Goal: Book appointment/travel/reservation

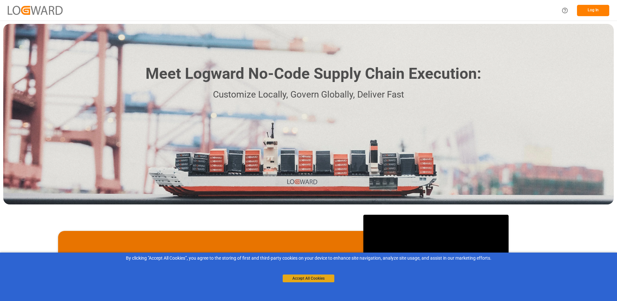
click at [319, 279] on button "Accept All Cookies" at bounding box center [309, 279] width 52 height 8
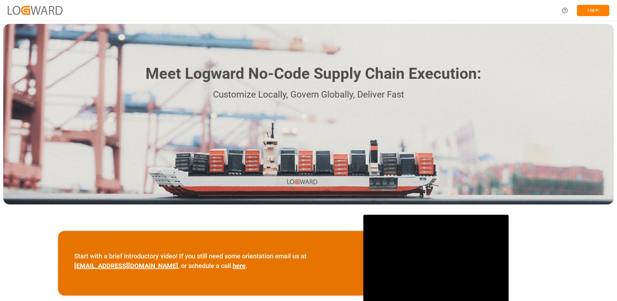
click at [593, 9] on button "Log In" at bounding box center [593, 10] width 32 height 11
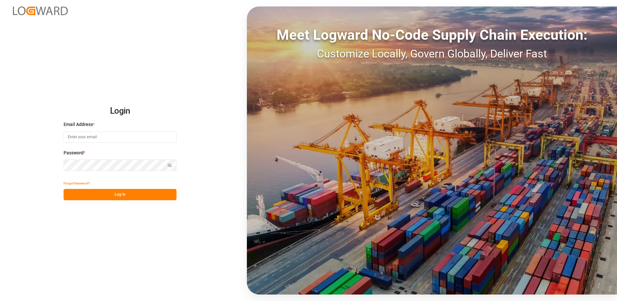
click at [100, 138] on input at bounding box center [120, 136] width 113 height 11
type input "[PERSON_NAME][EMAIL_ADDRESS][DOMAIN_NAME]"
click at [61, 164] on div "Login Email Address * [EMAIL_ADDRESS][DOMAIN_NAME] Password * Show password For…" at bounding box center [308, 150] width 617 height 301
click at [73, 193] on button "Log In" at bounding box center [120, 194] width 113 height 11
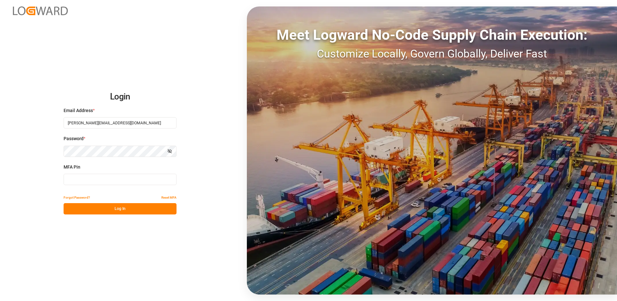
click at [82, 179] on input at bounding box center [120, 179] width 113 height 11
type input "162258"
click at [86, 209] on button "Log In" at bounding box center [120, 208] width 113 height 11
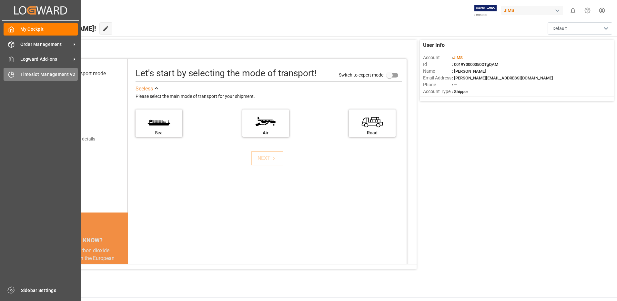
click at [32, 74] on span "Timeslot Management V2" at bounding box center [49, 74] width 58 height 7
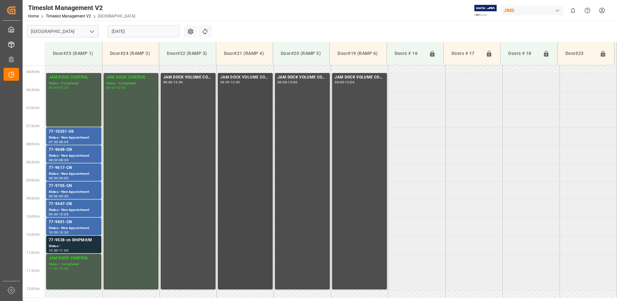
scroll to position [242, 0]
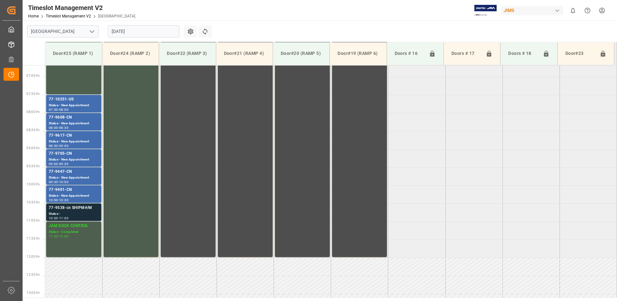
click at [75, 211] on div "77-9538-cn SHIPM#/M" at bounding box center [74, 208] width 50 height 6
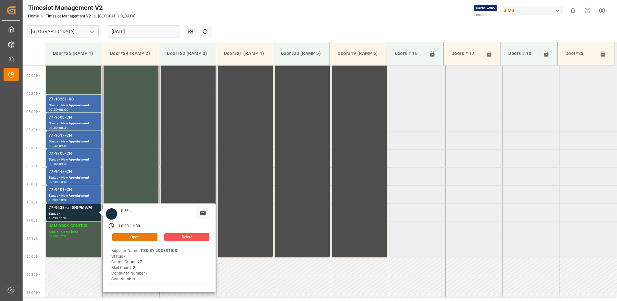
click at [142, 236] on button "Open" at bounding box center [134, 237] width 45 height 8
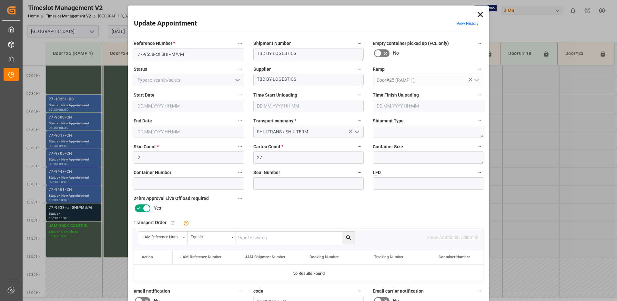
type input "2"
type input "27"
type input "[DATE] 10:30"
type input "[DATE] 11:00"
type input "[DATE] 11:56"
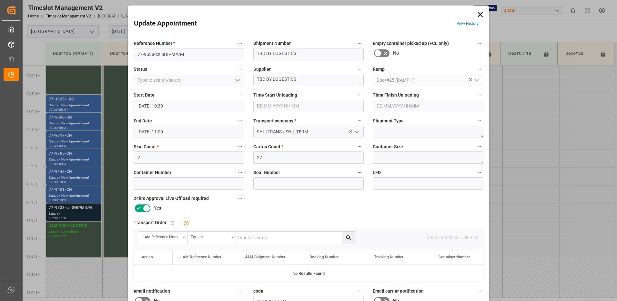
click at [254, 237] on input "text" at bounding box center [295, 238] width 119 height 12
type input "77-9538-cn"
click at [348, 238] on icon "search button" at bounding box center [348, 237] width 5 height 5
click at [479, 14] on icon at bounding box center [480, 14] width 5 height 5
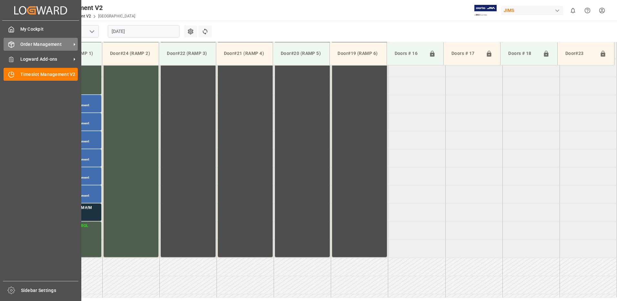
click at [46, 45] on span "Order Management" at bounding box center [45, 44] width 51 height 7
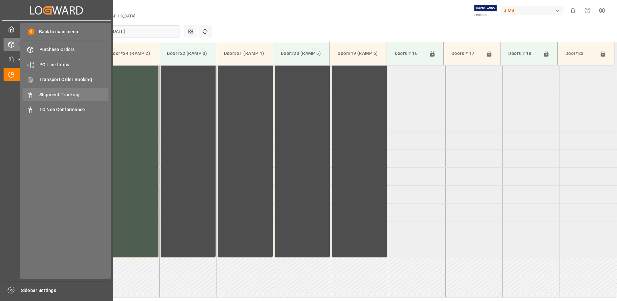
click at [56, 95] on span "Shipment Tracking" at bounding box center [73, 94] width 69 height 7
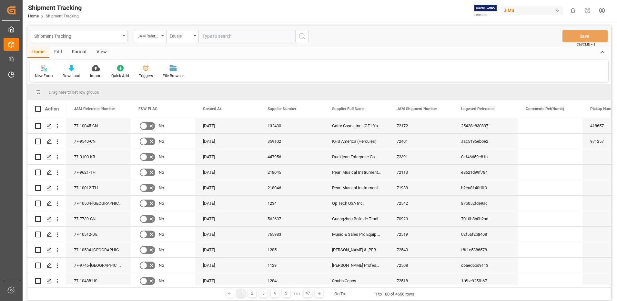
click at [124, 35] on div "Shipment Tracking" at bounding box center [79, 36] width 97 height 12
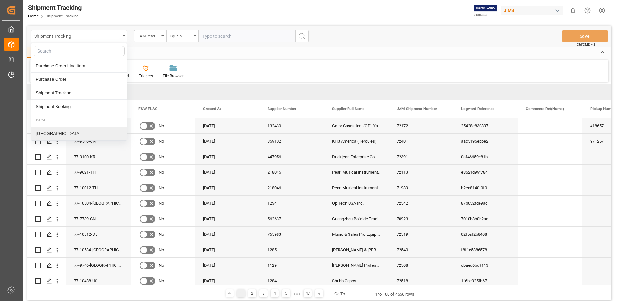
click at [45, 134] on div "[GEOGRAPHIC_DATA]" at bounding box center [79, 134] width 96 height 14
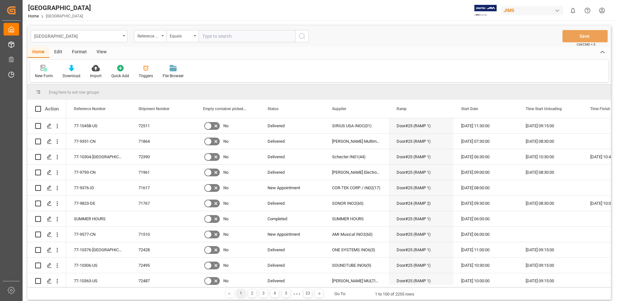
click at [100, 52] on div "View" at bounding box center [102, 52] width 20 height 11
click at [41, 75] on div "Default" at bounding box center [41, 76] width 13 height 6
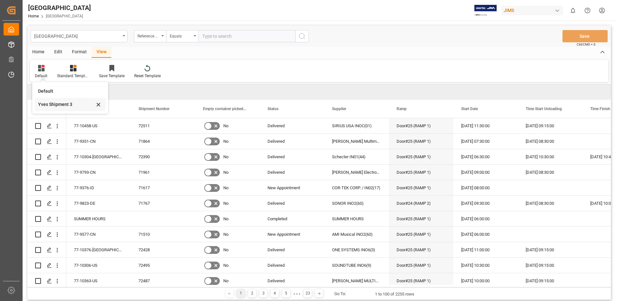
click at [47, 104] on div "Yves Shipment 3" at bounding box center [66, 104] width 57 height 7
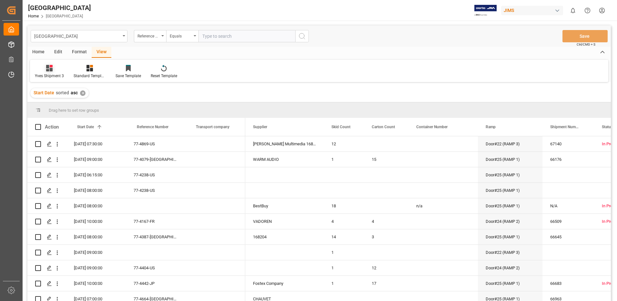
click at [47, 73] on div "Yves Shipment 3" at bounding box center [49, 76] width 29 height 6
click at [54, 104] on div "Yves Shipment 3" at bounding box center [68, 104] width 57 height 7
click at [116, 126] on span at bounding box center [115, 127] width 6 height 6
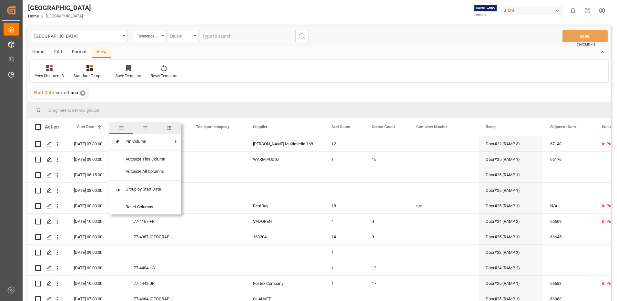
click at [145, 130] on span "filter" at bounding box center [145, 128] width 6 height 6
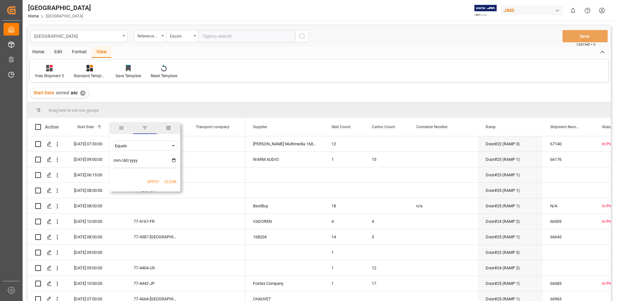
click at [174, 160] on input "date" at bounding box center [144, 161] width 63 height 13
type input "[DATE]"
click at [153, 181] on button "Apply" at bounding box center [153, 182] width 12 height 6
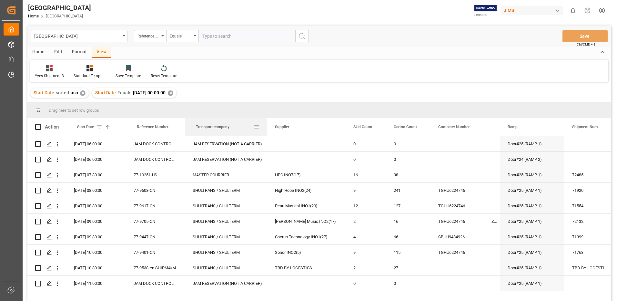
drag, startPoint x: 245, startPoint y: 126, endPoint x: 267, endPoint y: 131, distance: 22.6
click at [267, 131] on div at bounding box center [267, 127] width 3 height 18
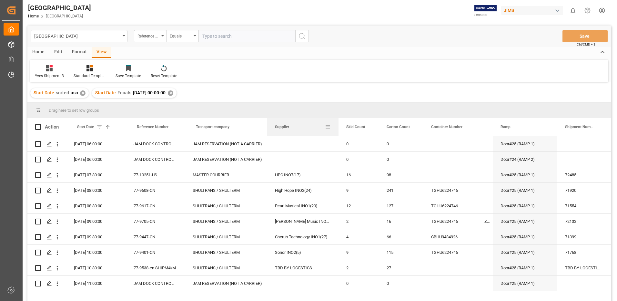
drag, startPoint x: 346, startPoint y: 128, endPoint x: 338, endPoint y: 128, distance: 7.1
click at [338, 128] on div at bounding box center [338, 127] width 3 height 18
click at [39, 126] on span at bounding box center [38, 127] width 6 height 6
click at [40, 124] on input "checkbox" at bounding box center [40, 124] width 0 height 0
checkbox input "true"
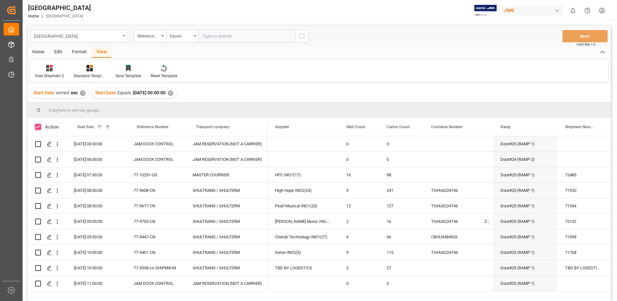
checkbox input "true"
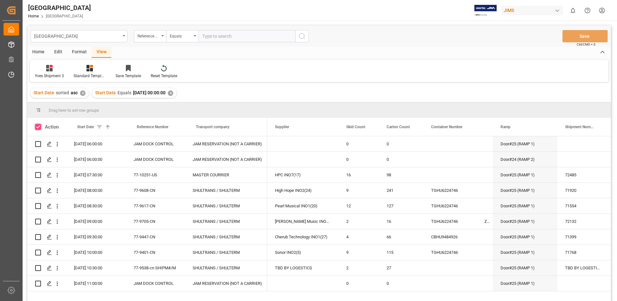
checkbox input "true"
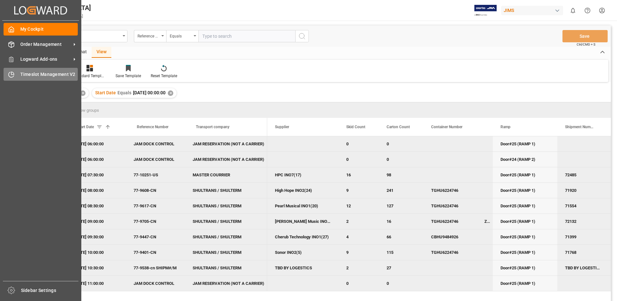
click at [28, 75] on span "Timeslot Management V2" at bounding box center [49, 74] width 58 height 7
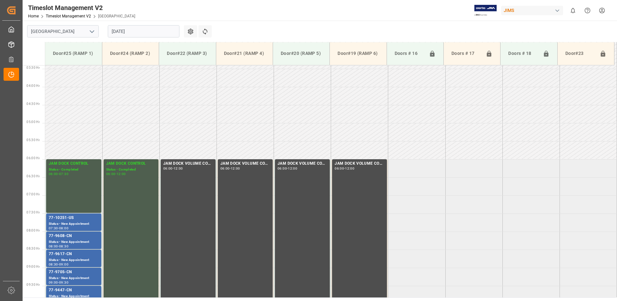
scroll to position [213, 0]
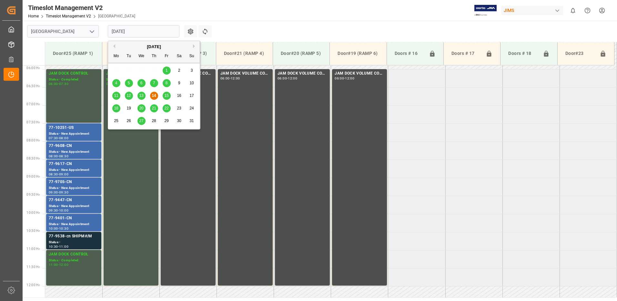
click at [140, 32] on input "[DATE]" at bounding box center [144, 31] width 72 height 12
click at [168, 96] on span "15" at bounding box center [166, 95] width 4 height 5
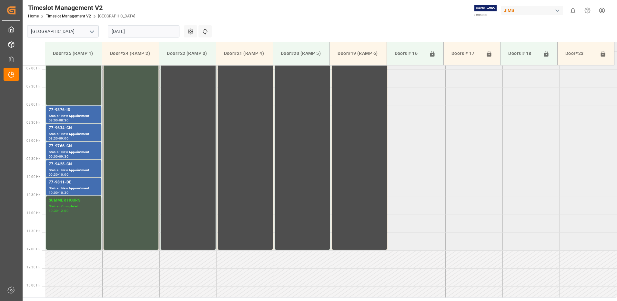
scroll to position [249, 0]
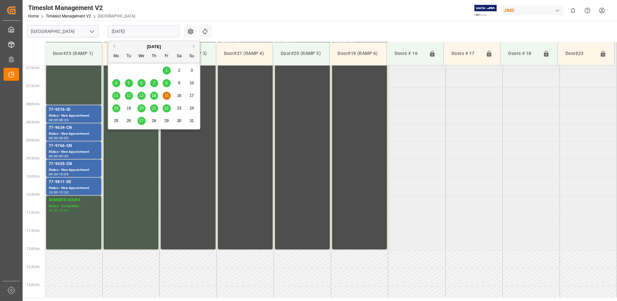
click at [155, 32] on input "[DATE]" at bounding box center [144, 31] width 72 height 12
click at [118, 109] on span "18" at bounding box center [116, 108] width 4 height 5
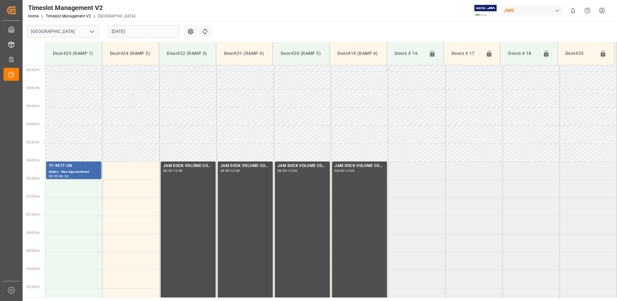
scroll to position [120, 0]
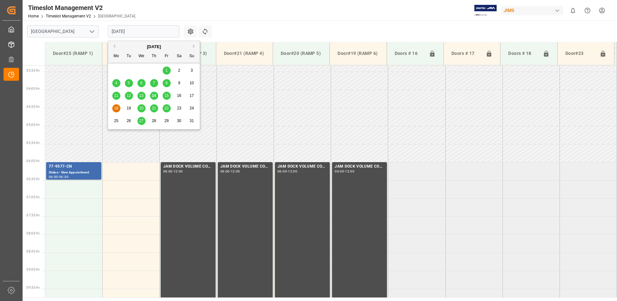
click at [139, 29] on input "[DATE]" at bounding box center [144, 31] width 72 height 12
click at [141, 108] on span "20" at bounding box center [141, 108] width 4 height 5
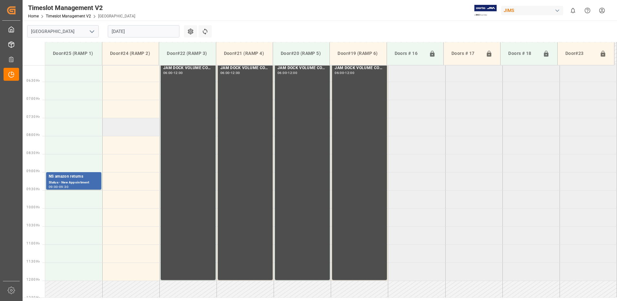
scroll to position [249, 0]
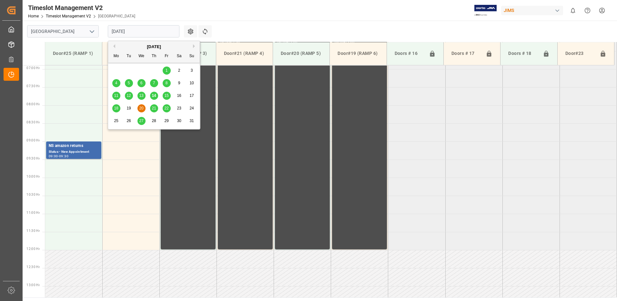
click at [142, 30] on input "[DATE]" at bounding box center [144, 31] width 72 height 12
click at [152, 109] on span "21" at bounding box center [154, 108] width 4 height 5
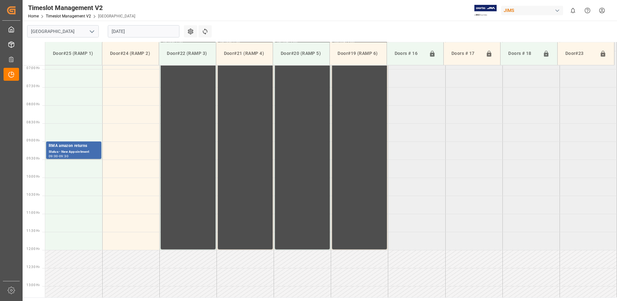
click at [154, 30] on input "[DATE]" at bounding box center [144, 31] width 72 height 12
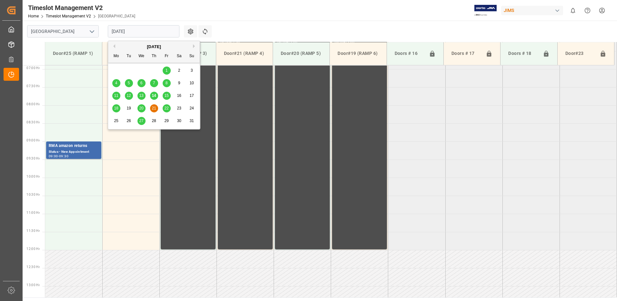
click at [167, 108] on span "22" at bounding box center [166, 108] width 4 height 5
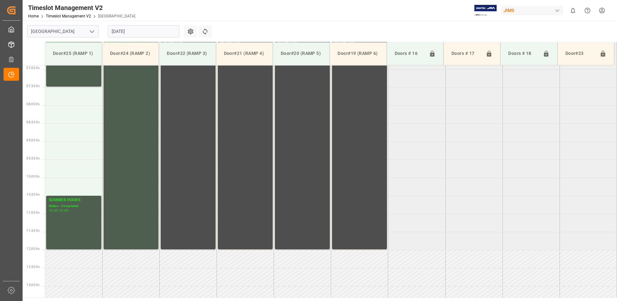
click at [141, 32] on input "[DATE]" at bounding box center [144, 31] width 72 height 12
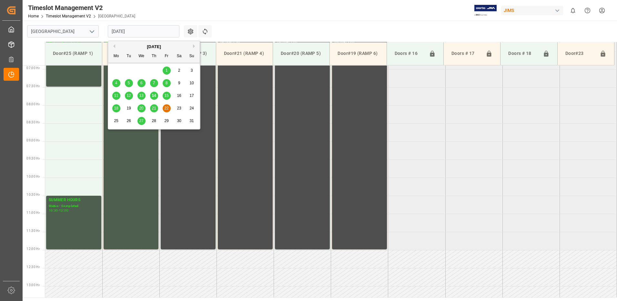
click at [140, 121] on span "27" at bounding box center [141, 121] width 4 height 5
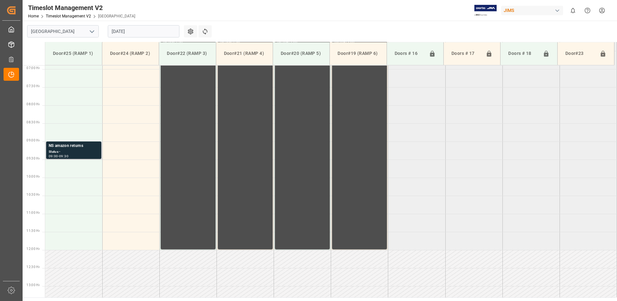
click at [63, 150] on div "Status -" at bounding box center [74, 151] width 50 height 5
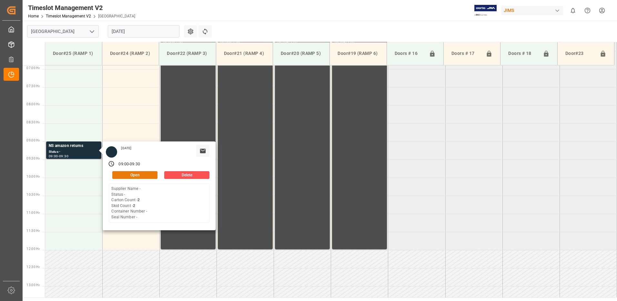
click at [147, 173] on button "Open" at bounding box center [134, 175] width 45 height 8
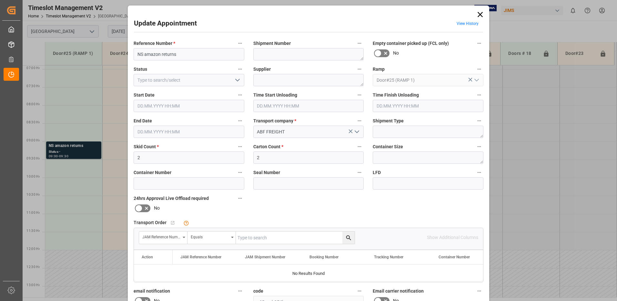
type input "2"
type input "[DATE] 09:00"
type input "[DATE] 09:30"
type input "[DATE] 16:53"
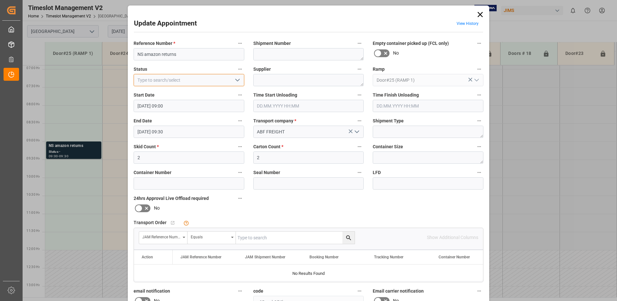
click at [159, 80] on input at bounding box center [189, 80] width 111 height 12
type input "A"
click at [180, 140] on div "New Appointment" at bounding box center [189, 138] width 110 height 15
type input "New Appointment"
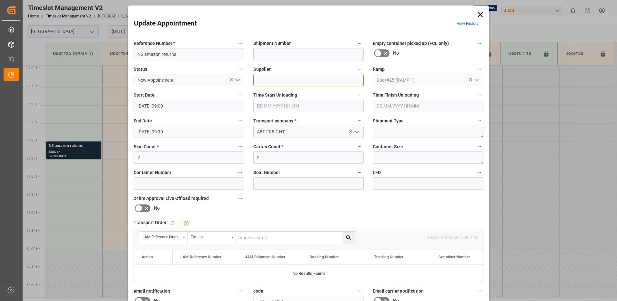
click at [267, 79] on textarea at bounding box center [309, 80] width 111 height 12
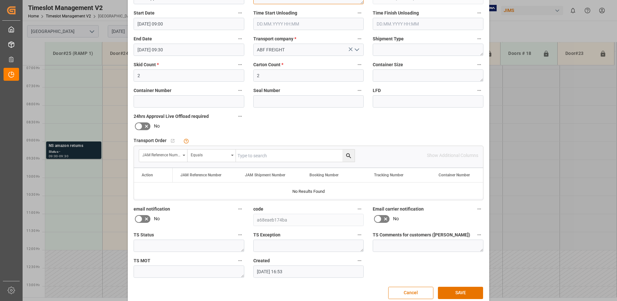
scroll to position [92, 0]
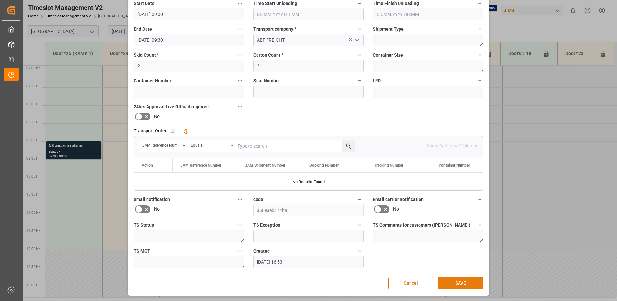
type textarea "AMAZON"
click at [460, 285] on button "SAVE" at bounding box center [460, 283] width 45 height 12
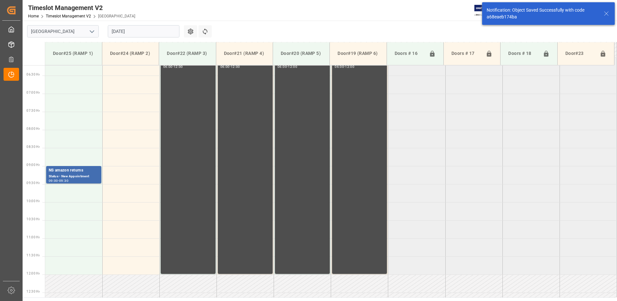
scroll to position [263, 0]
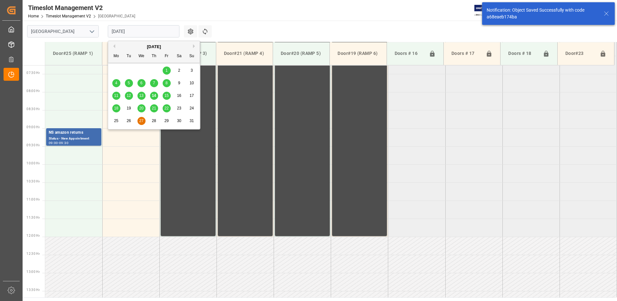
click at [156, 30] on input "[DATE]" at bounding box center [144, 31] width 72 height 12
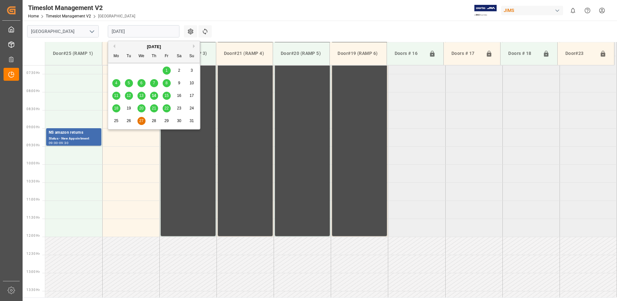
click at [141, 96] on span "13" at bounding box center [141, 95] width 4 height 5
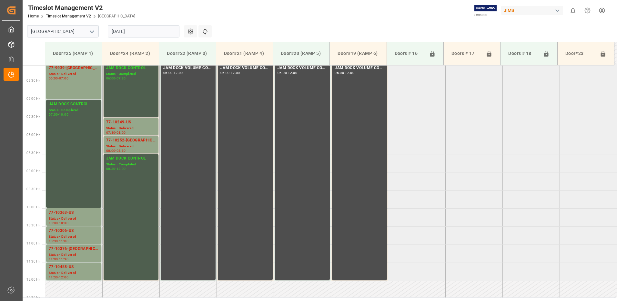
scroll to position [249, 0]
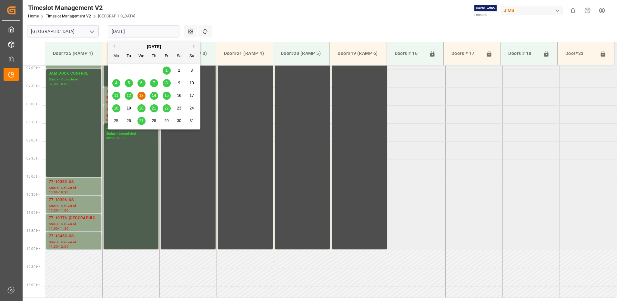
click at [155, 29] on input "[DATE]" at bounding box center [144, 31] width 72 height 12
click at [153, 95] on span "14" at bounding box center [154, 95] width 4 height 5
